Goal: Information Seeking & Learning: Learn about a topic

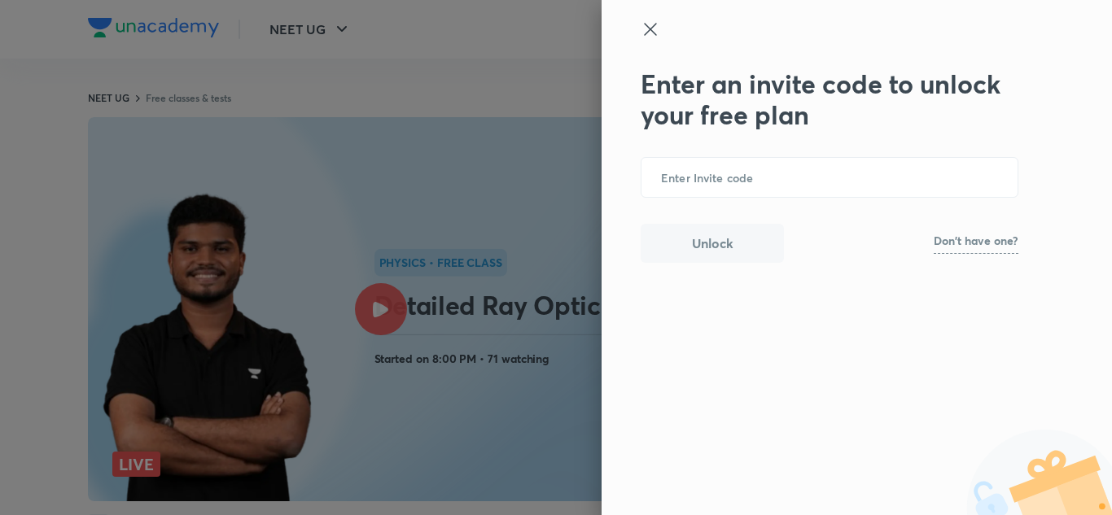
click at [647, 27] on icon at bounding box center [651, 30] width 20 height 20
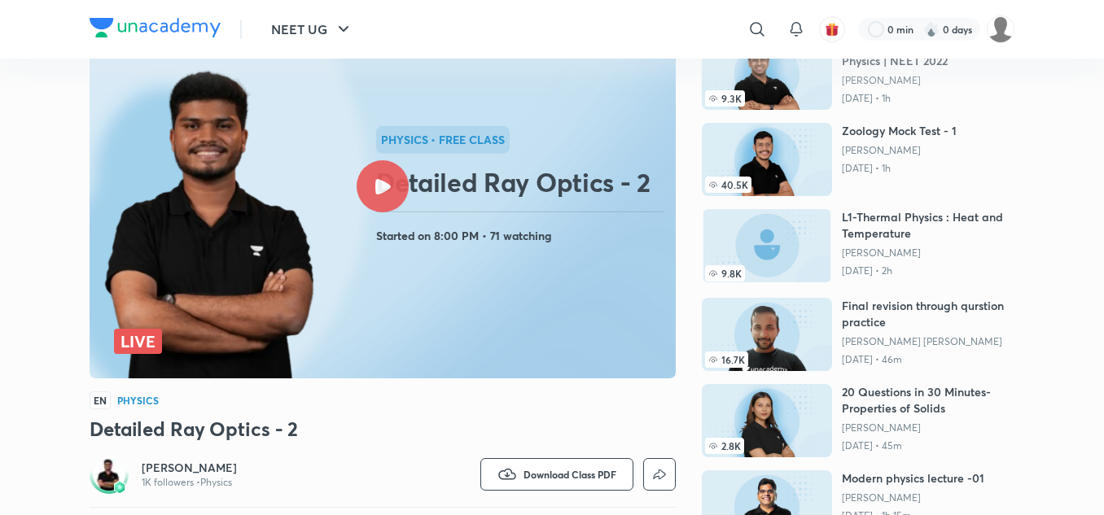
scroll to position [124, 0]
click at [384, 188] on icon at bounding box center [382, 185] width 15 height 15
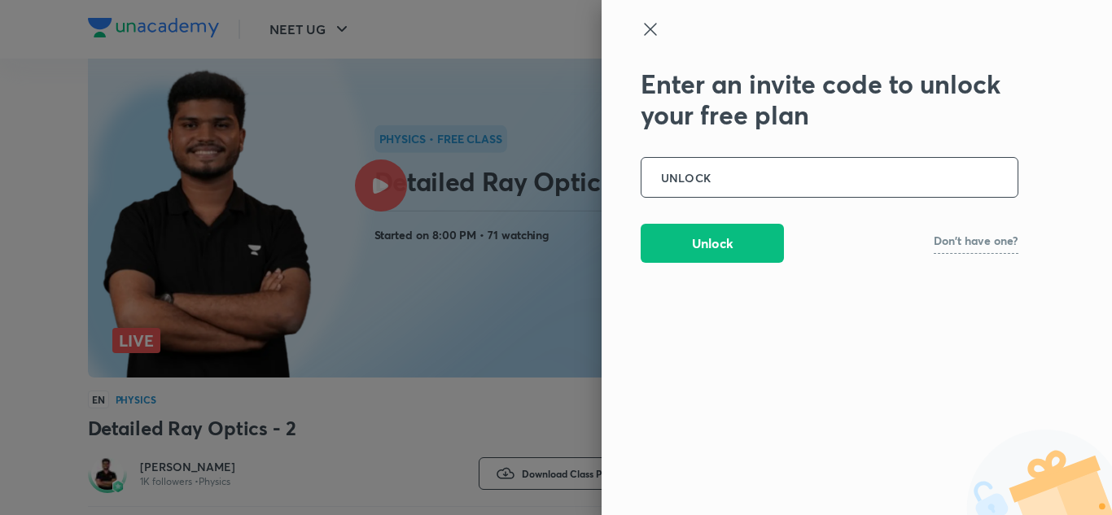
type input "UNLOCK"
click at [700, 253] on button "Unlock" at bounding box center [712, 241] width 143 height 39
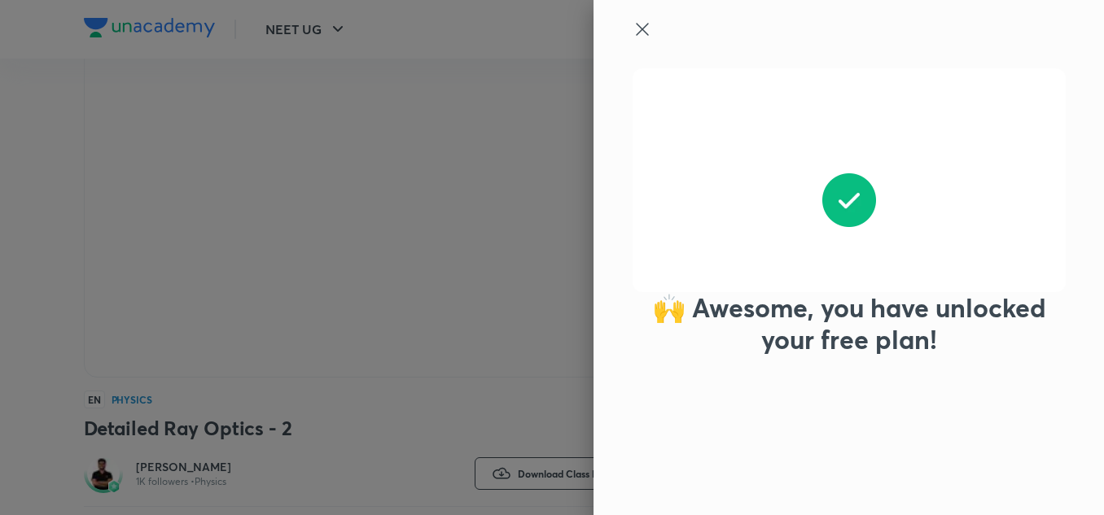
click at [651, 27] on div "🙌 Awesome, you have unlocked your free plan!" at bounding box center [552, 257] width 1104 height 515
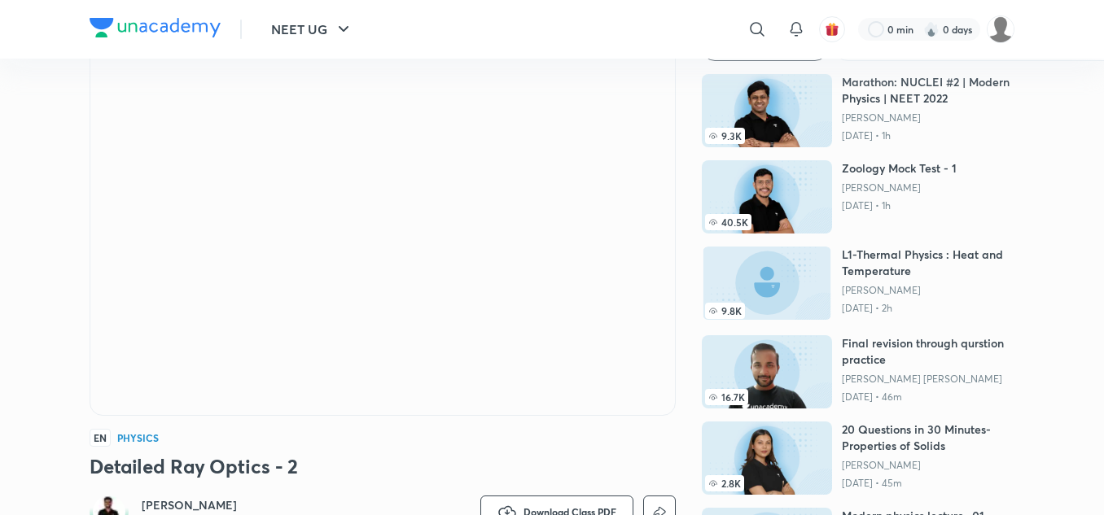
scroll to position [0, 0]
